Goal: Task Accomplishment & Management: Use online tool/utility

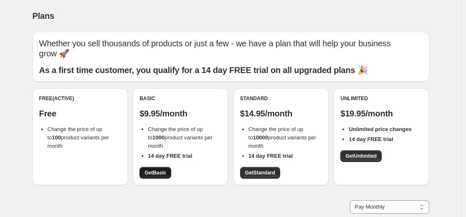
click at [164, 172] on span "Get Basic" at bounding box center [155, 172] width 22 height 7
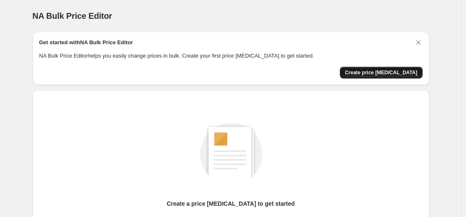
click at [406, 71] on span "Create price [MEDICAL_DATA]" at bounding box center [381, 72] width 73 height 7
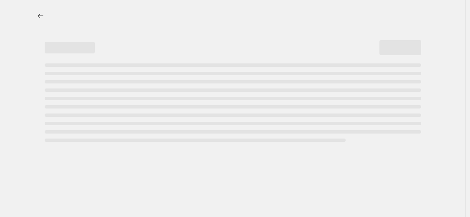
select select "percentage"
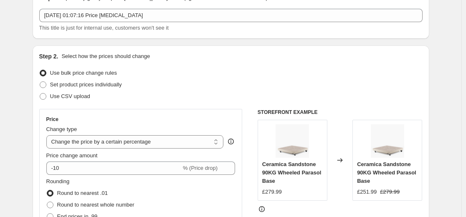
scroll to position [125, 0]
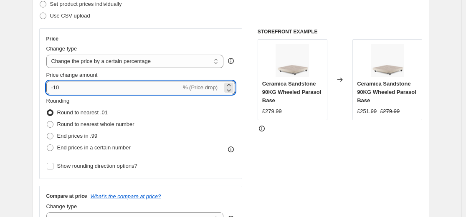
click at [132, 88] on input "-10" at bounding box center [113, 87] width 135 height 13
type input "-1"
type input "-55"
click at [208, 24] on div "Step 2. Select how the prices should change Use bulk price change rules Set pro…" at bounding box center [230, 112] width 383 height 280
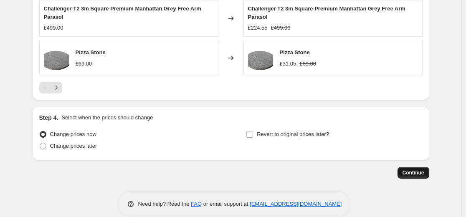
scroll to position [620, 0]
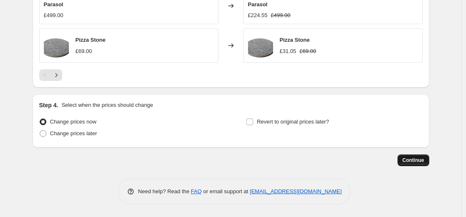
click at [420, 159] on span "Continue" at bounding box center [413, 160] width 22 height 7
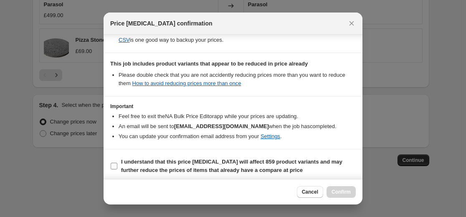
scroll to position [180, 0]
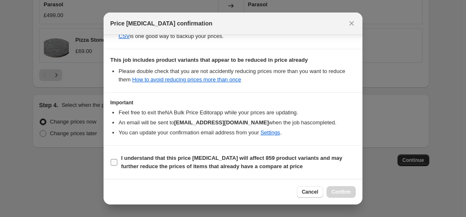
click at [121, 163] on b "I understand that this price change job will affect 859 product variants and ma…" at bounding box center [231, 162] width 221 height 15
click at [117, 163] on input "I understand that this price change job will affect 859 product variants and ma…" at bounding box center [114, 162] width 7 height 7
checkbox input "true"
click at [340, 192] on span "Confirm" at bounding box center [340, 192] width 19 height 7
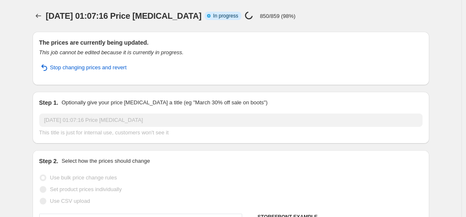
select select "percentage"
